Goal: Task Accomplishment & Management: Use online tool/utility

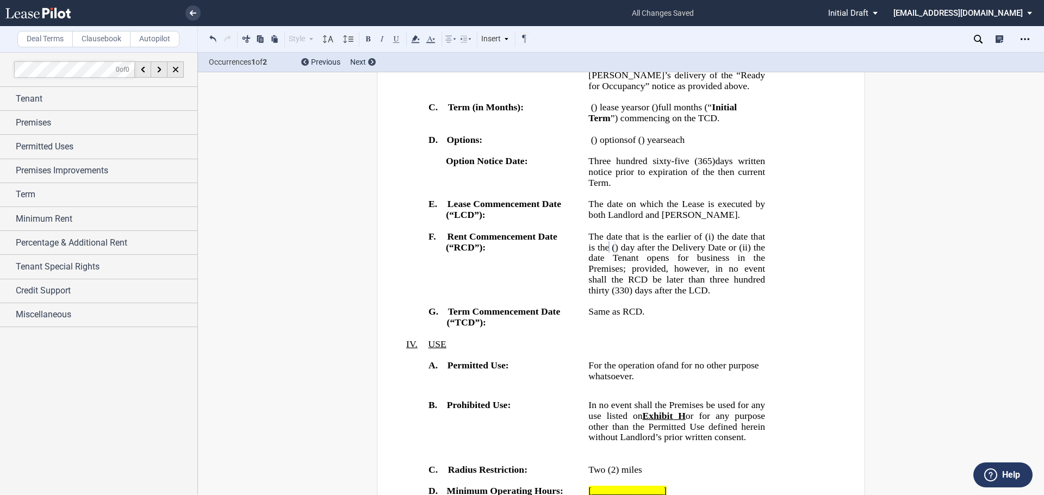
scroll to position [1631, 0]
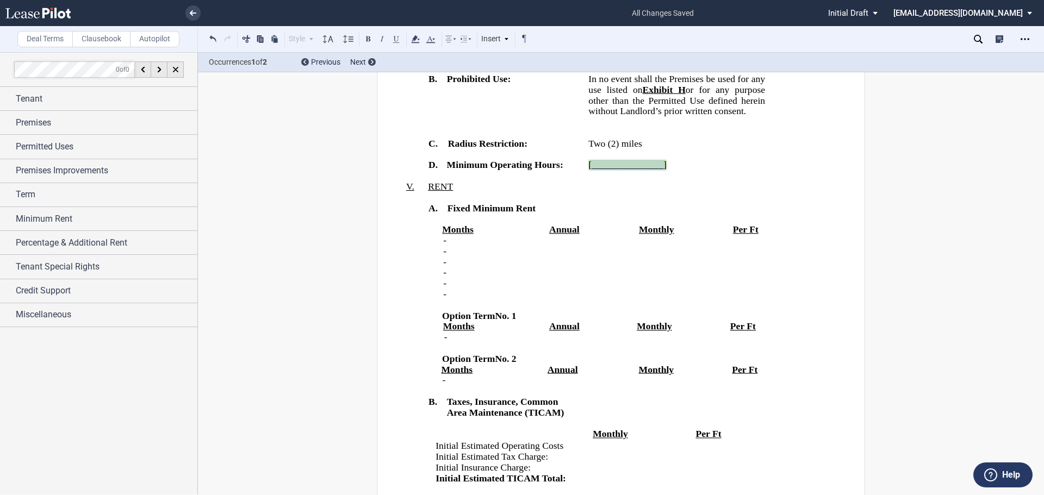
drag, startPoint x: 651, startPoint y: 364, endPoint x: 581, endPoint y: 365, distance: 70.1
click at [581, 171] on tr "!!SET_LEVEL_2!! !!LEASE_LEVEL_3!! D. Minimum Operating Hours: [_______________]" at bounding box center [596, 165] width 345 height 11
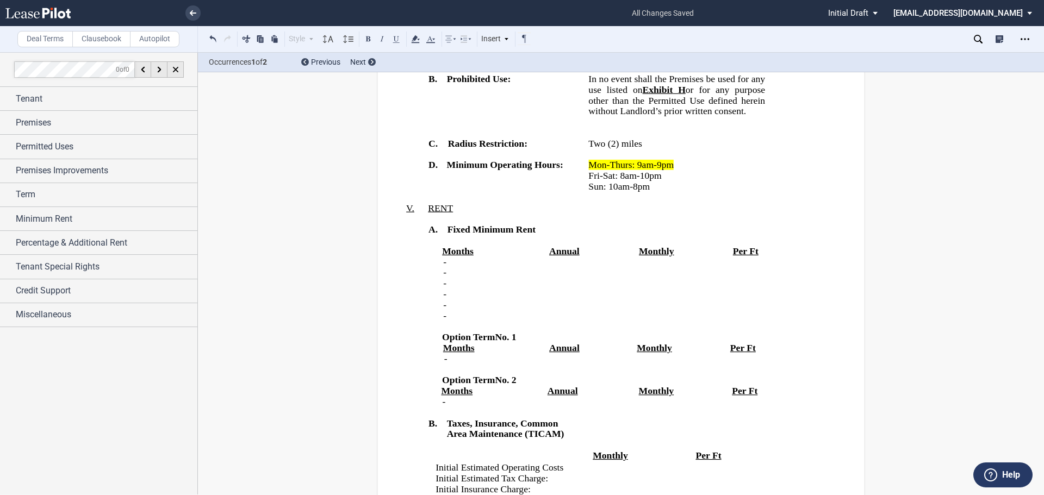
drag, startPoint x: 676, startPoint y: 367, endPoint x: 587, endPoint y: 363, distance: 89.2
click at [588, 171] on p "﻿Mon-Thurs: 9am-9pm" at bounding box center [676, 165] width 177 height 11
click at [414, 39] on use at bounding box center [415, 39] width 8 height 8
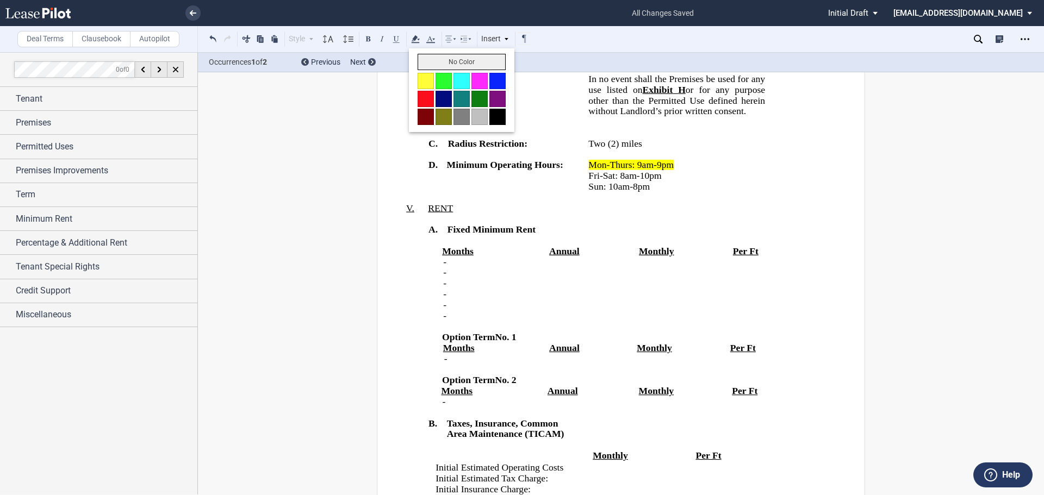
click at [429, 60] on button "No Color" at bounding box center [461, 62] width 88 height 16
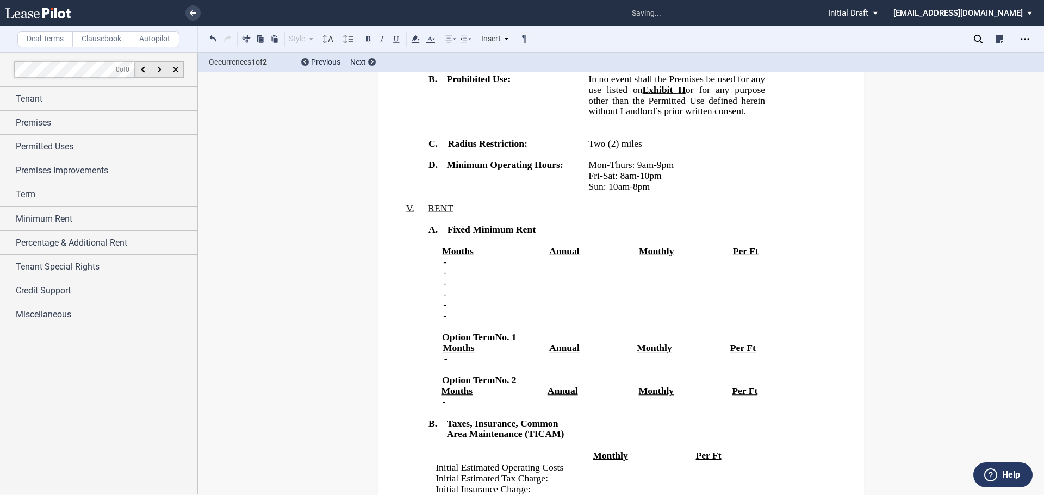
click at [641, 148] on span "﻿Two (2) miles" at bounding box center [614, 143] width 53 height 10
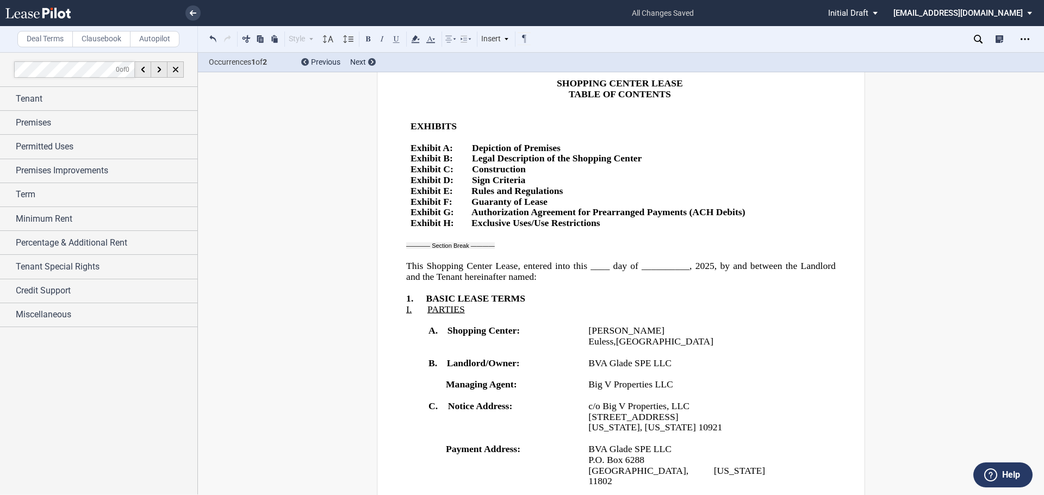
scroll to position [0, 0]
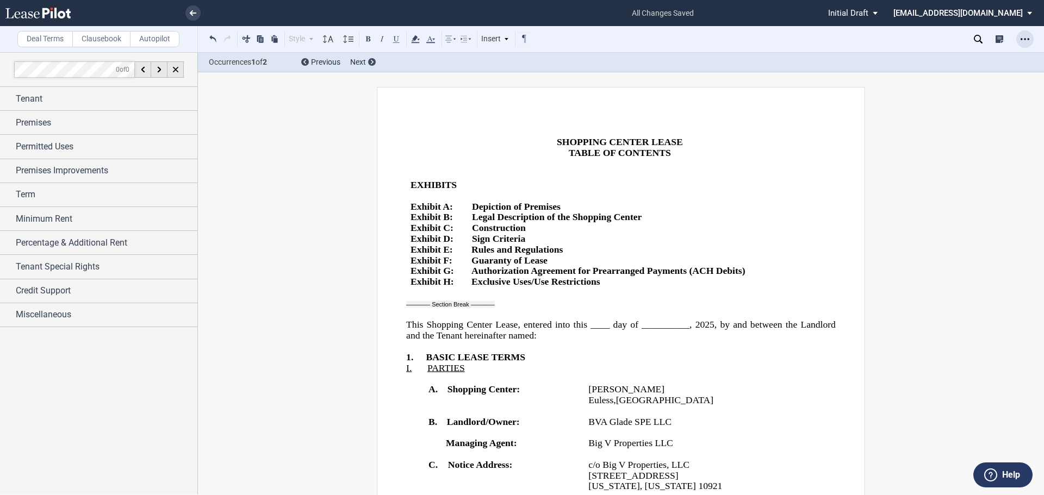
click at [1024, 38] on icon "Open Lease options menu" at bounding box center [1024, 39] width 9 height 9
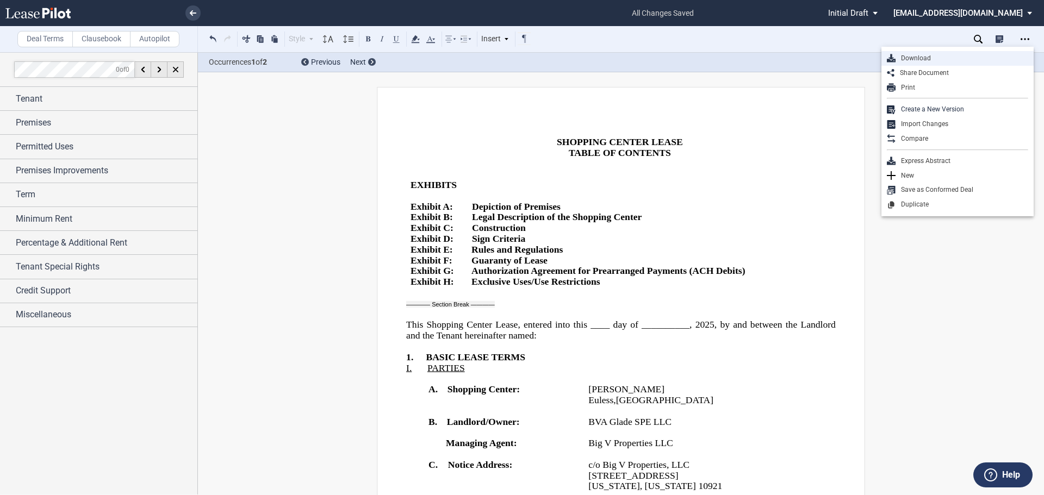
click at [915, 61] on div "Download" at bounding box center [961, 58] width 133 height 9
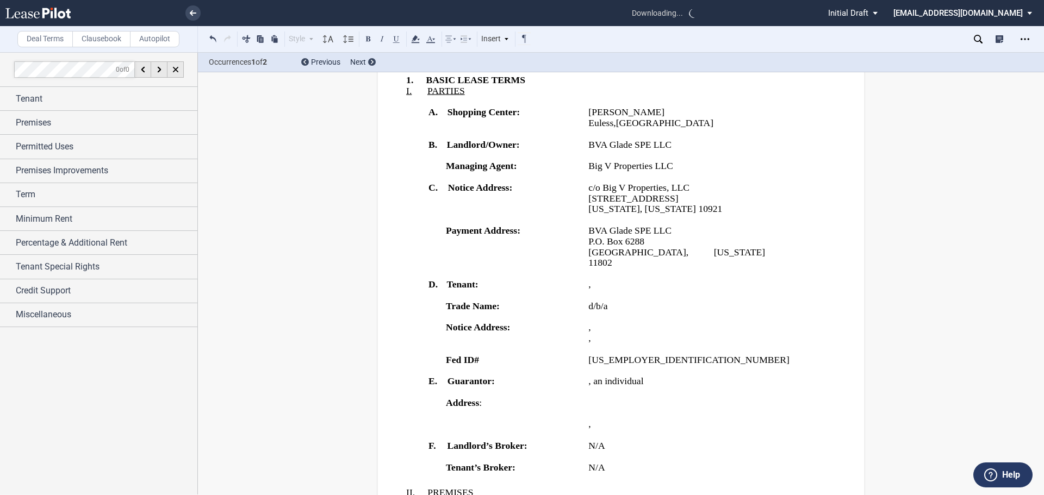
scroll to position [326, 0]
